Goal: Go to known website: Access a specific website the user already knows

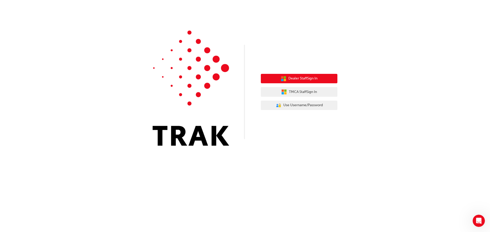
click at [306, 77] on span "Dealer Staff Sign In" at bounding box center [302, 79] width 29 height 6
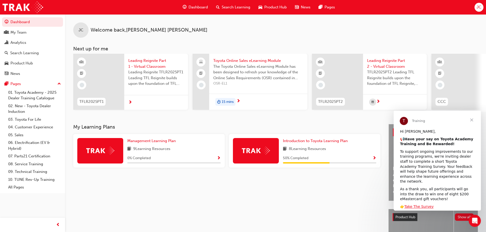
click at [473, 119] on span "Close" at bounding box center [472, 120] width 18 height 18
